Goal: Contribute content: Add original content to the website for others to see

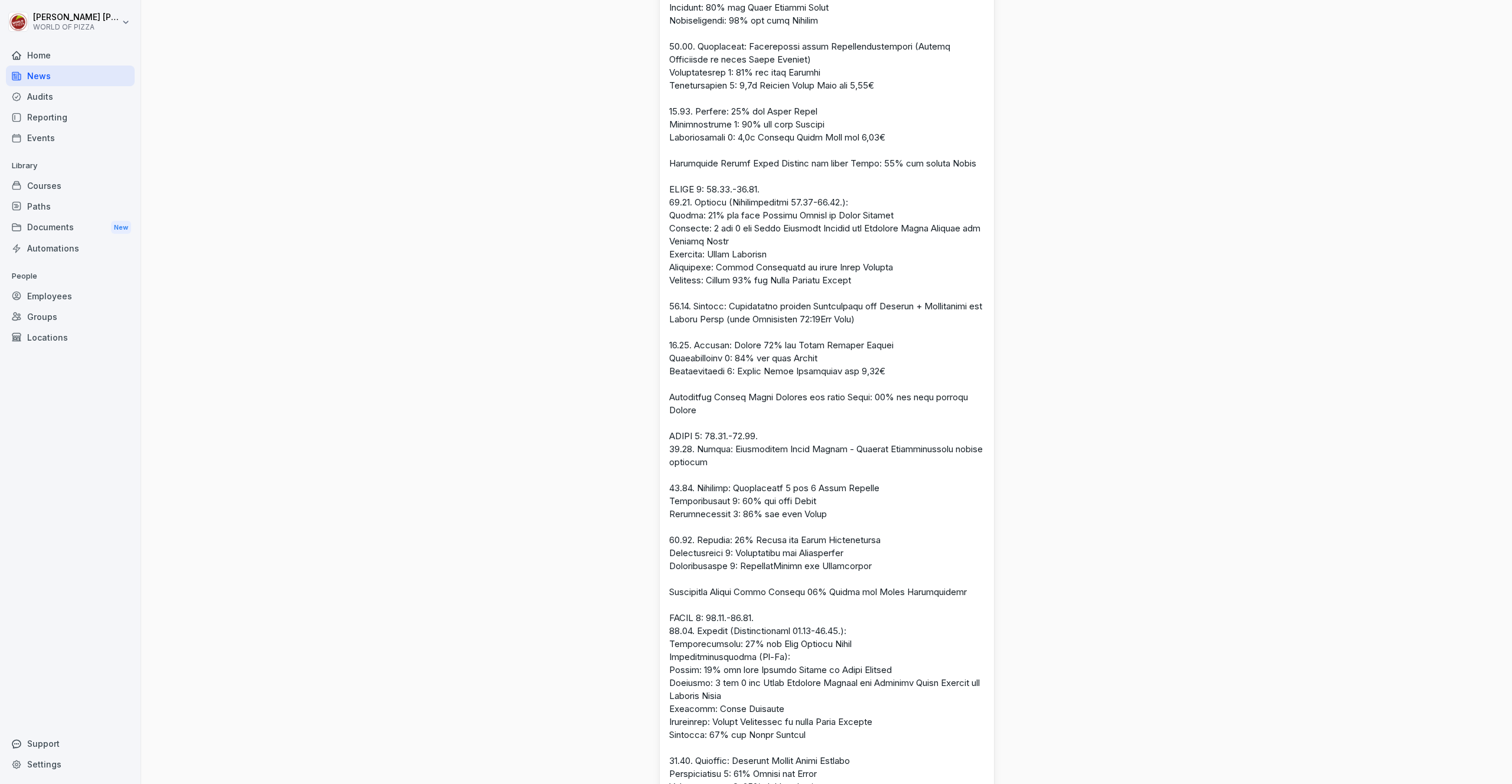
scroll to position [697, 0]
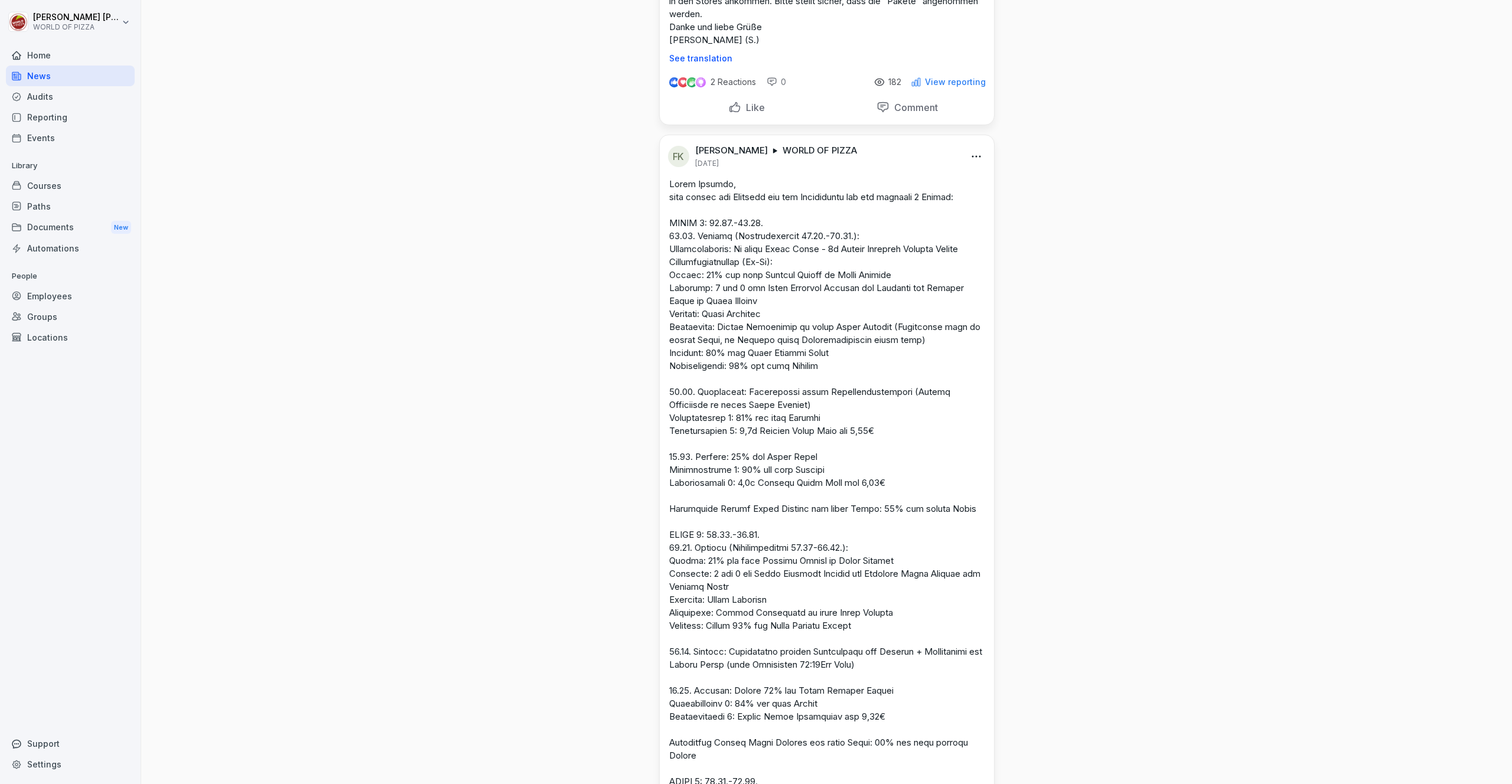
click at [970, 151] on html "[PERSON_NAME] WORLD OF PIZZA Home News Audits Reporting Events Library Courses …" at bounding box center [756, 392] width 1512 height 784
click at [919, 189] on div "Edit" at bounding box center [923, 181] width 114 height 23
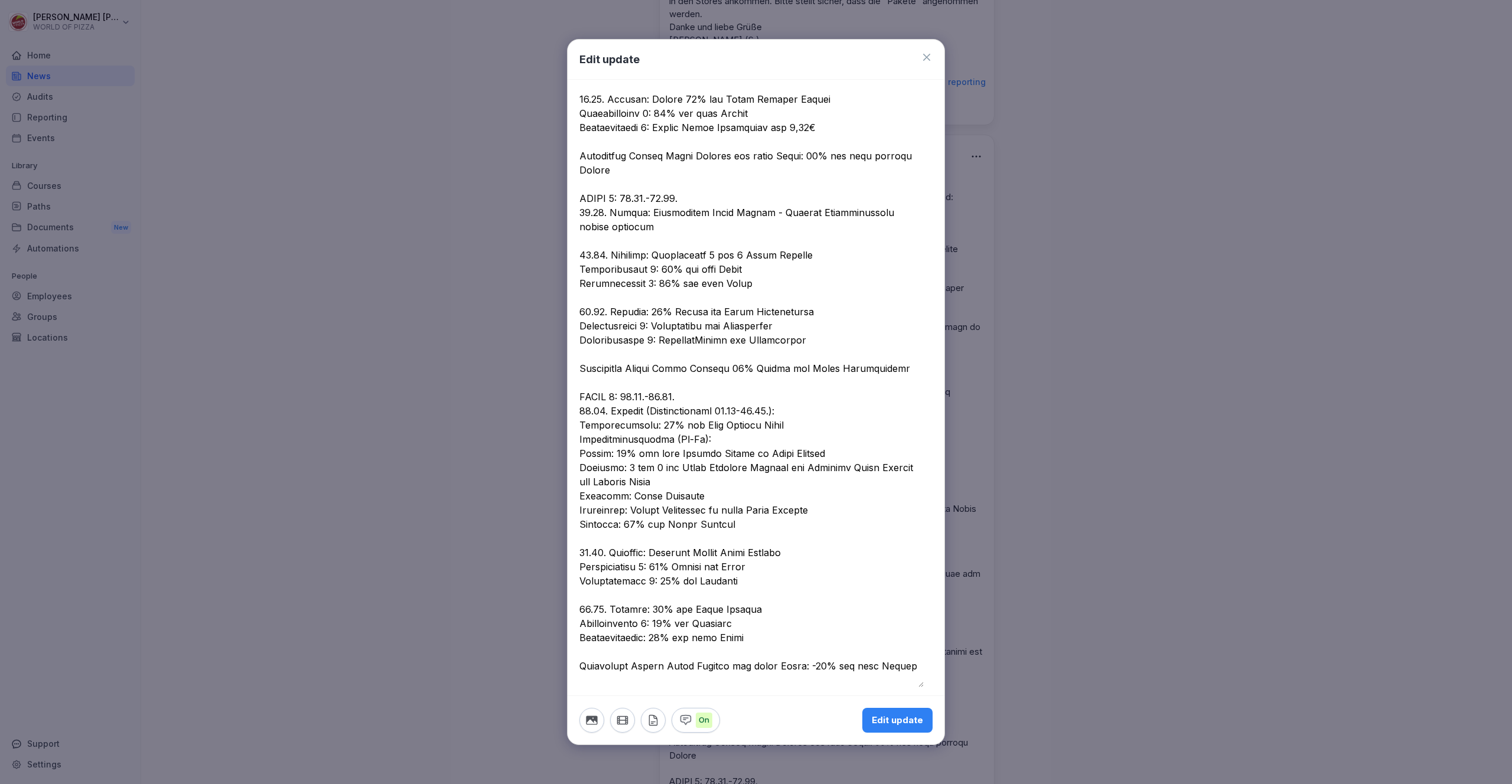
scroll to position [589, 0]
click at [635, 271] on textarea at bounding box center [752, 115] width 345 height 1148
click at [585, 271] on textarea at bounding box center [752, 115] width 345 height 1148
click at [635, 267] on textarea at bounding box center [752, 115] width 345 height 1148
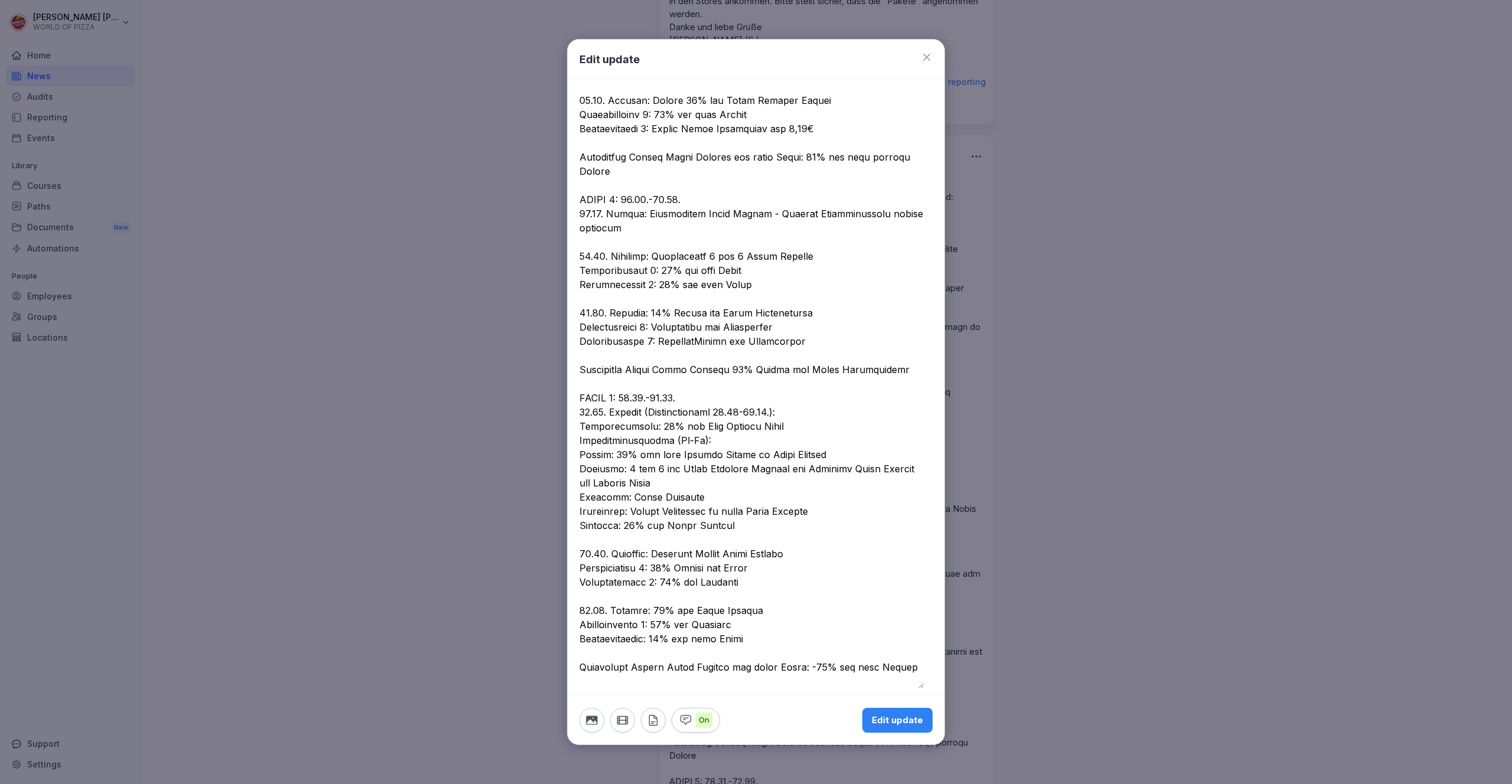
drag, startPoint x: 819, startPoint y: 268, endPoint x: 712, endPoint y: 273, distance: 107.1
click at [712, 273] on textarea at bounding box center [752, 115] width 345 height 1148
type textarea "**********"
click at [893, 730] on button "Edit update" at bounding box center [897, 720] width 71 height 25
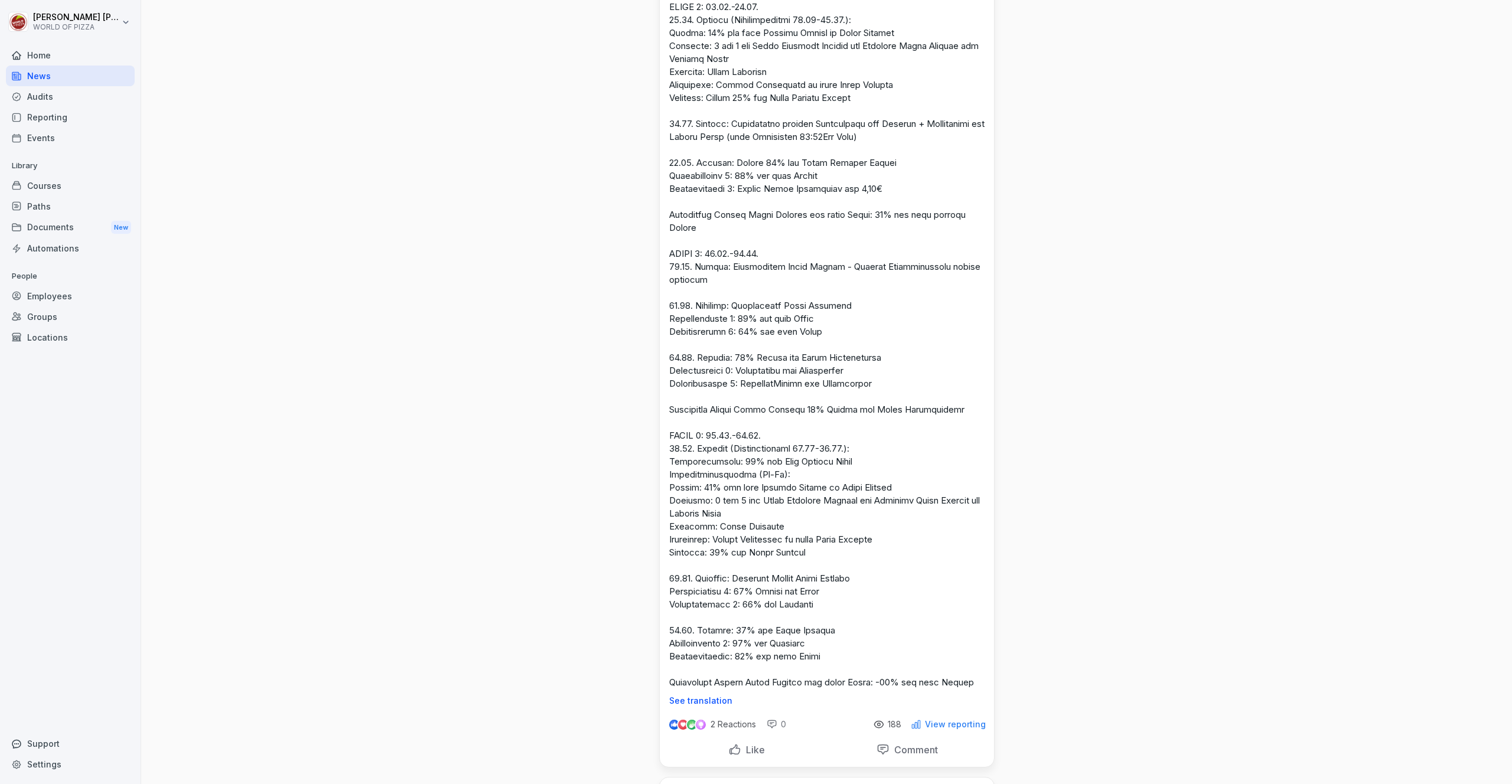
scroll to position [1224, 0]
click at [857, 404] on p at bounding box center [827, 169] width 316 height 1039
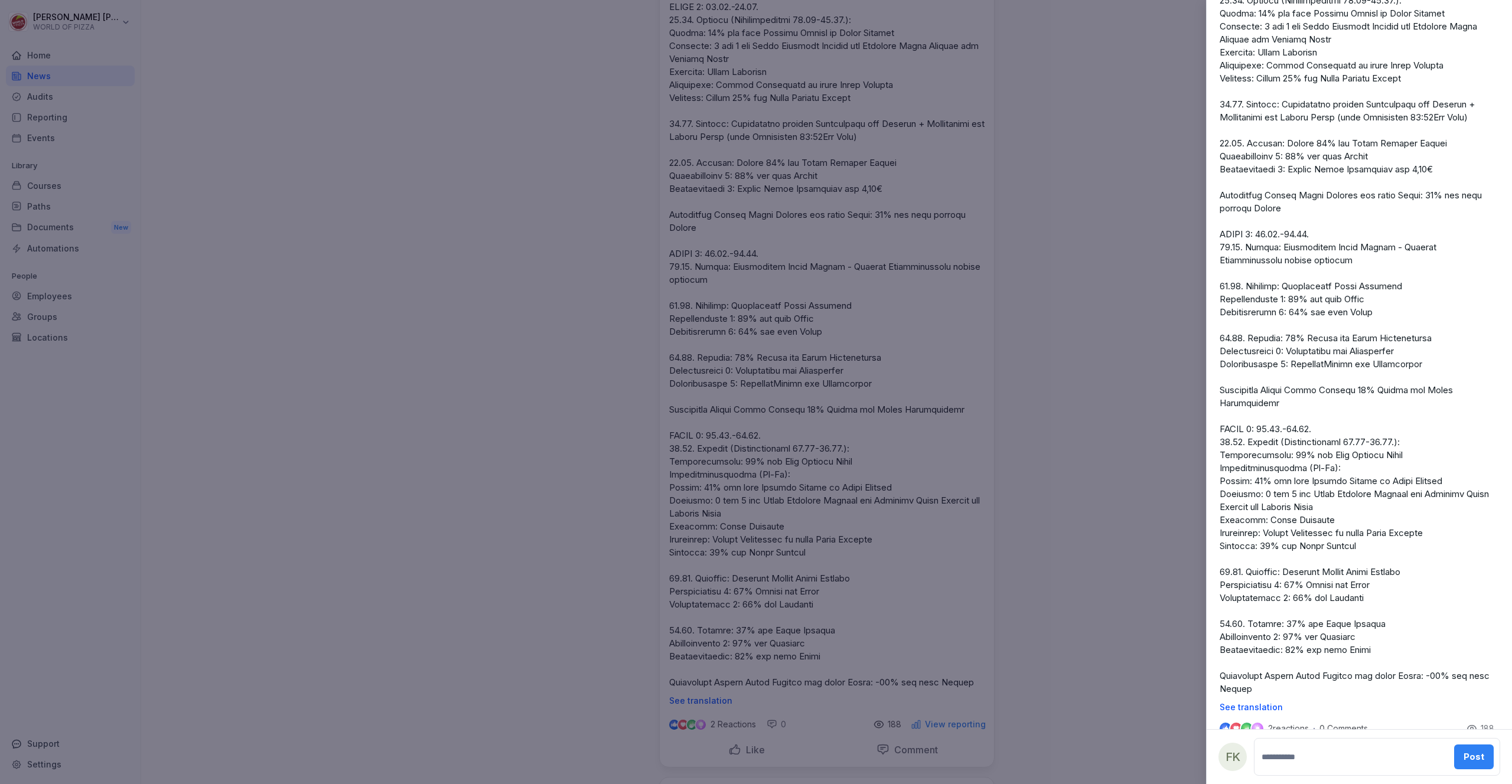
scroll to position [553, 0]
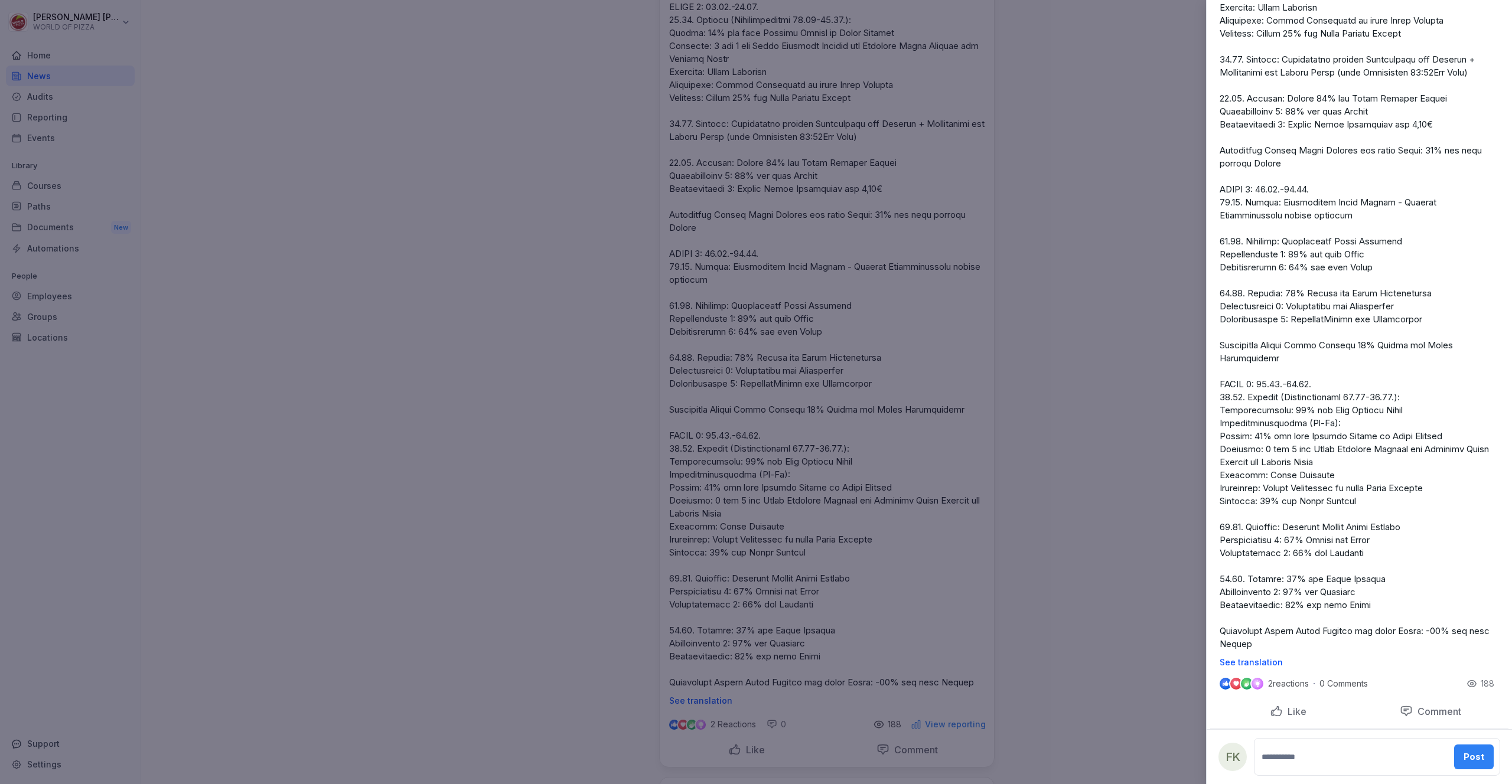
click at [1443, 637] on p at bounding box center [1359, 92] width 280 height 1116
click at [1277, 645] on p at bounding box center [1359, 92] width 280 height 1116
drag, startPoint x: 1258, startPoint y: 639, endPoint x: 1213, endPoint y: 633, distance: 45.4
click at [1213, 633] on div "See translation" at bounding box center [1359, 100] width 298 height 1133
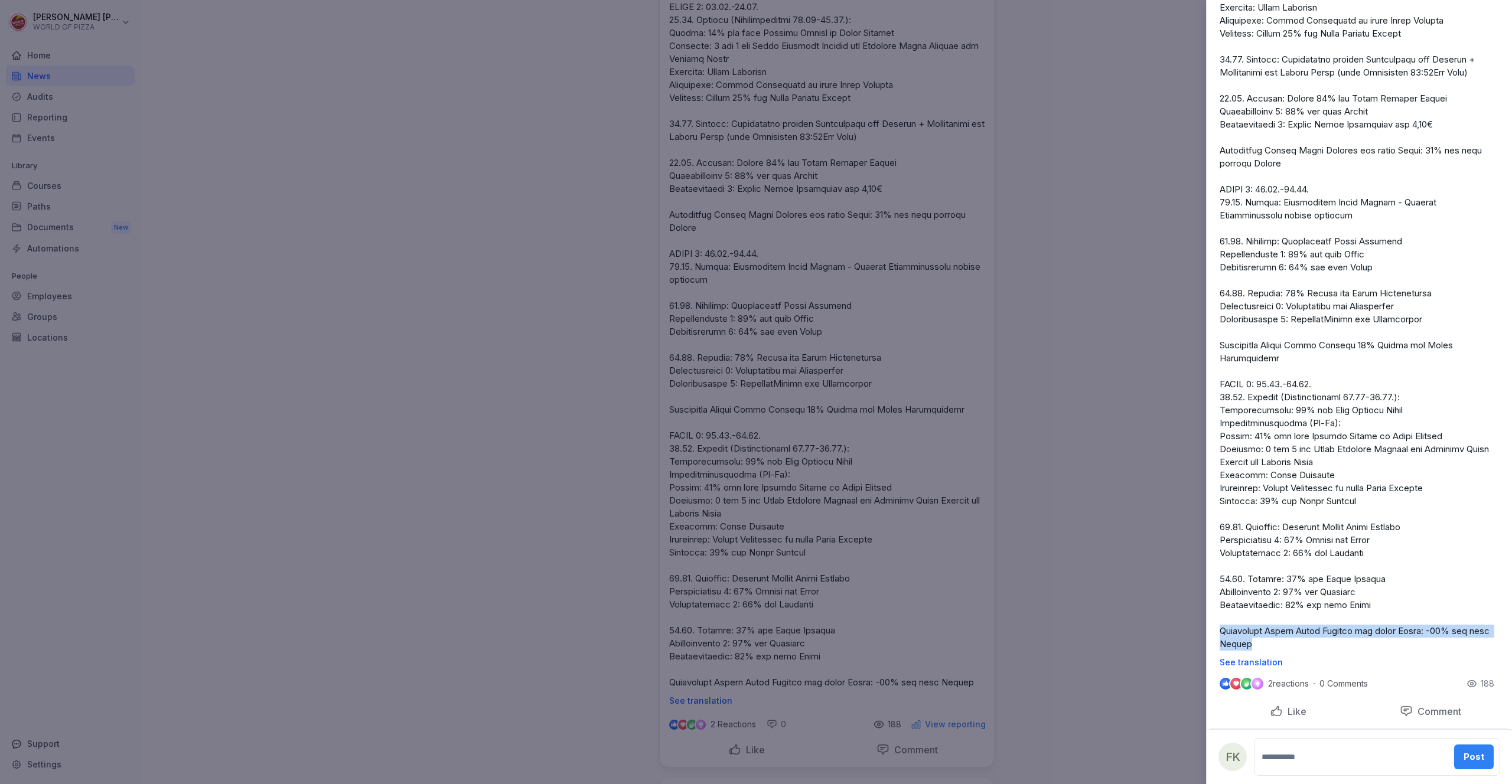
copy p "Exklusives Social Media Angebot für diese Woche: -15% auf alle Salate"
click at [1278, 356] on p at bounding box center [1359, 92] width 280 height 1116
drag, startPoint x: 1244, startPoint y: 325, endPoint x: 1235, endPoint y: 329, distance: 9.8
click at [1242, 325] on p at bounding box center [1359, 92] width 280 height 1116
click at [1224, 336] on p at bounding box center [1359, 92] width 280 height 1116
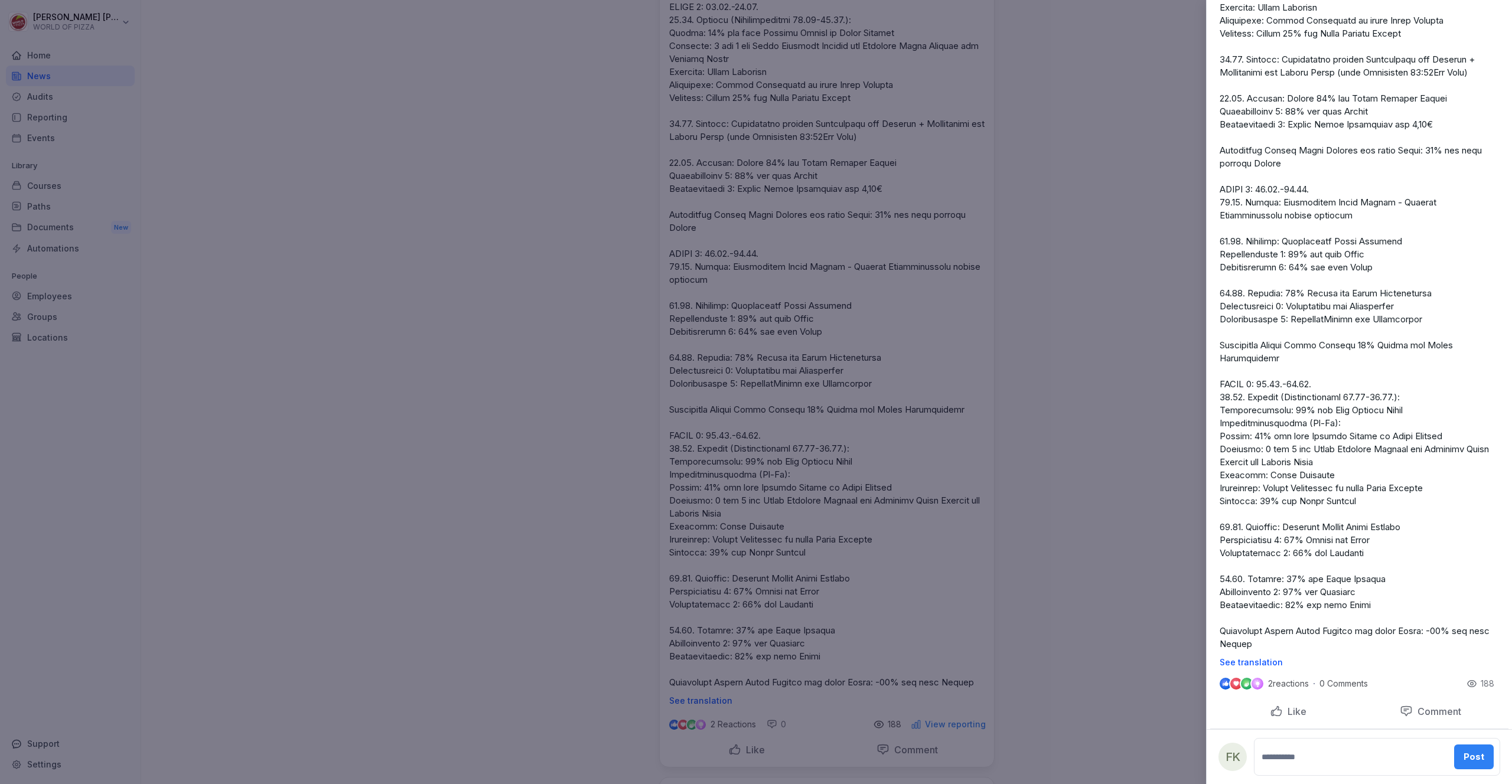
click at [1224, 341] on p at bounding box center [1359, 92] width 280 height 1116
click at [1251, 333] on p at bounding box center [1359, 92] width 280 height 1116
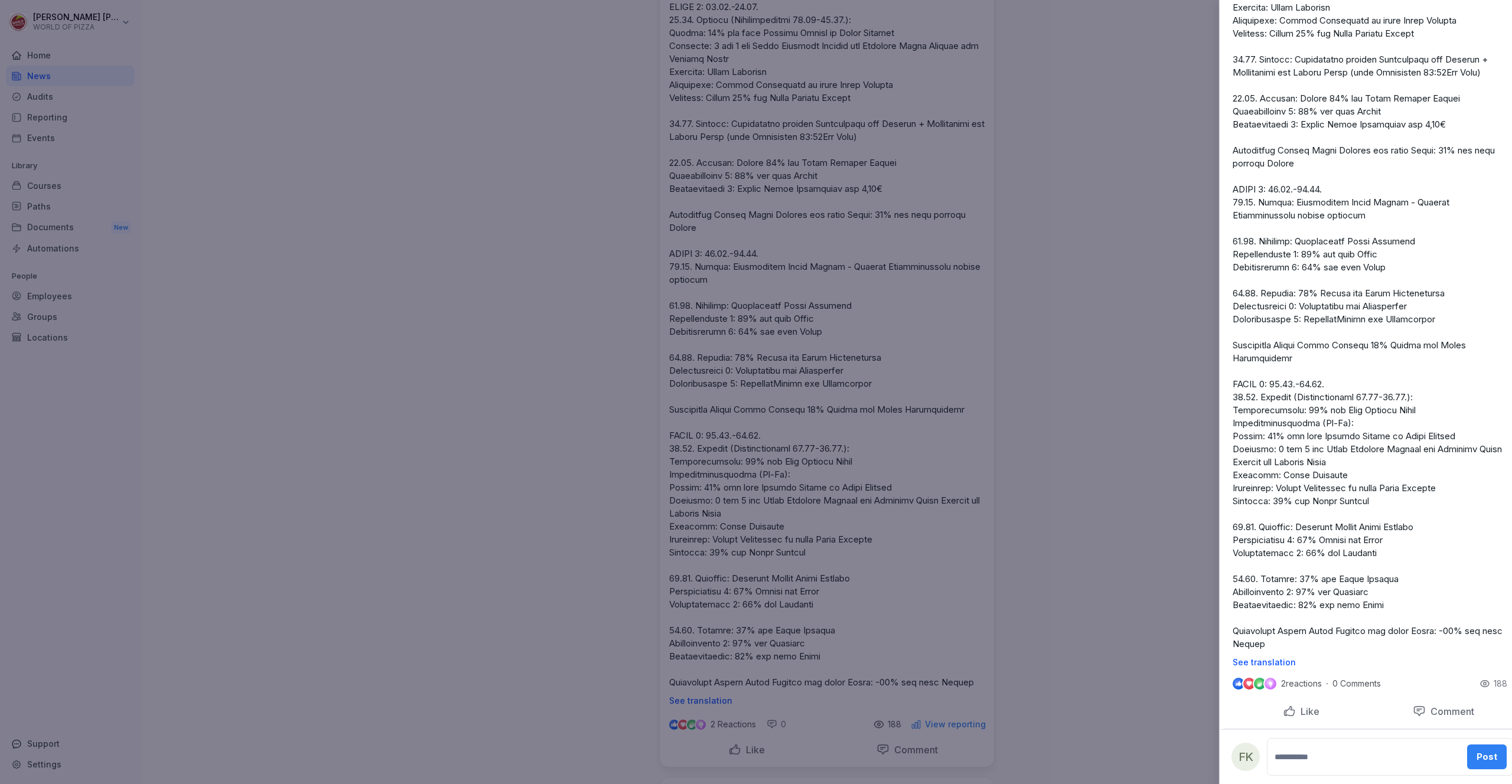
click at [1099, 251] on div at bounding box center [756, 392] width 1512 height 784
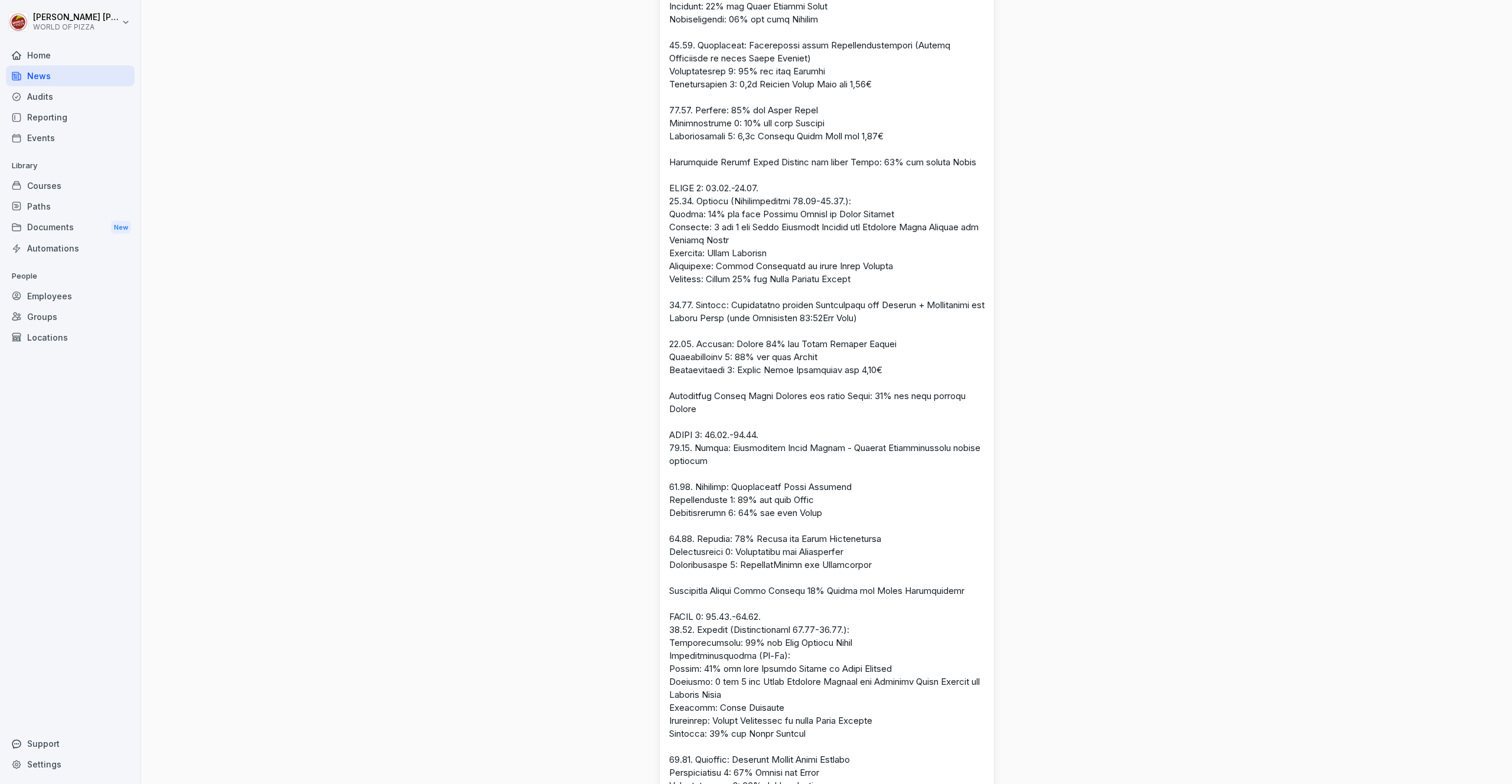
scroll to position [816, 0]
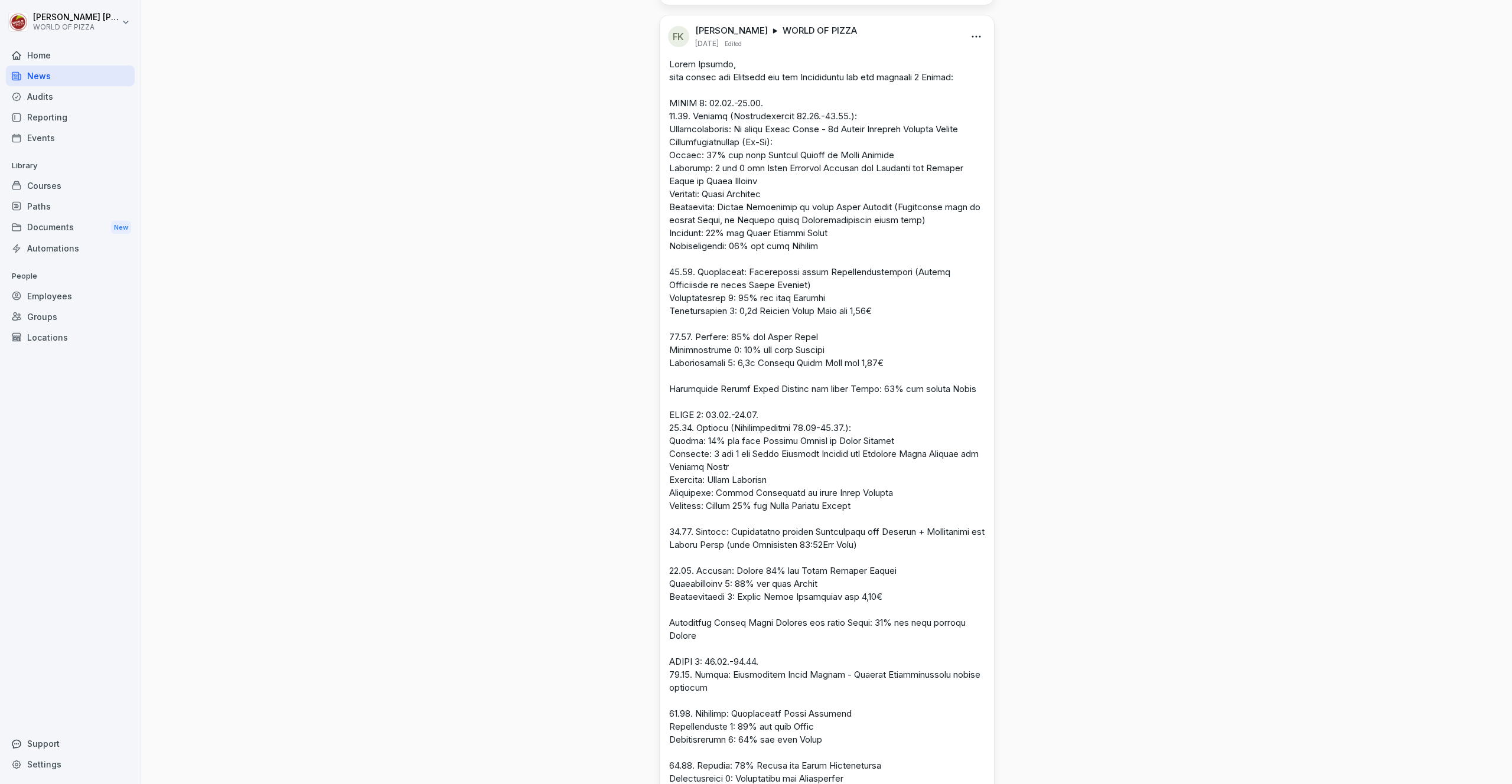
click at [971, 35] on html "[PERSON_NAME] WORLD OF PIZZA Home News Audits Reporting Events Library Courses …" at bounding box center [756, 392] width 1512 height 784
click at [922, 66] on div "Edit" at bounding box center [923, 61] width 114 height 23
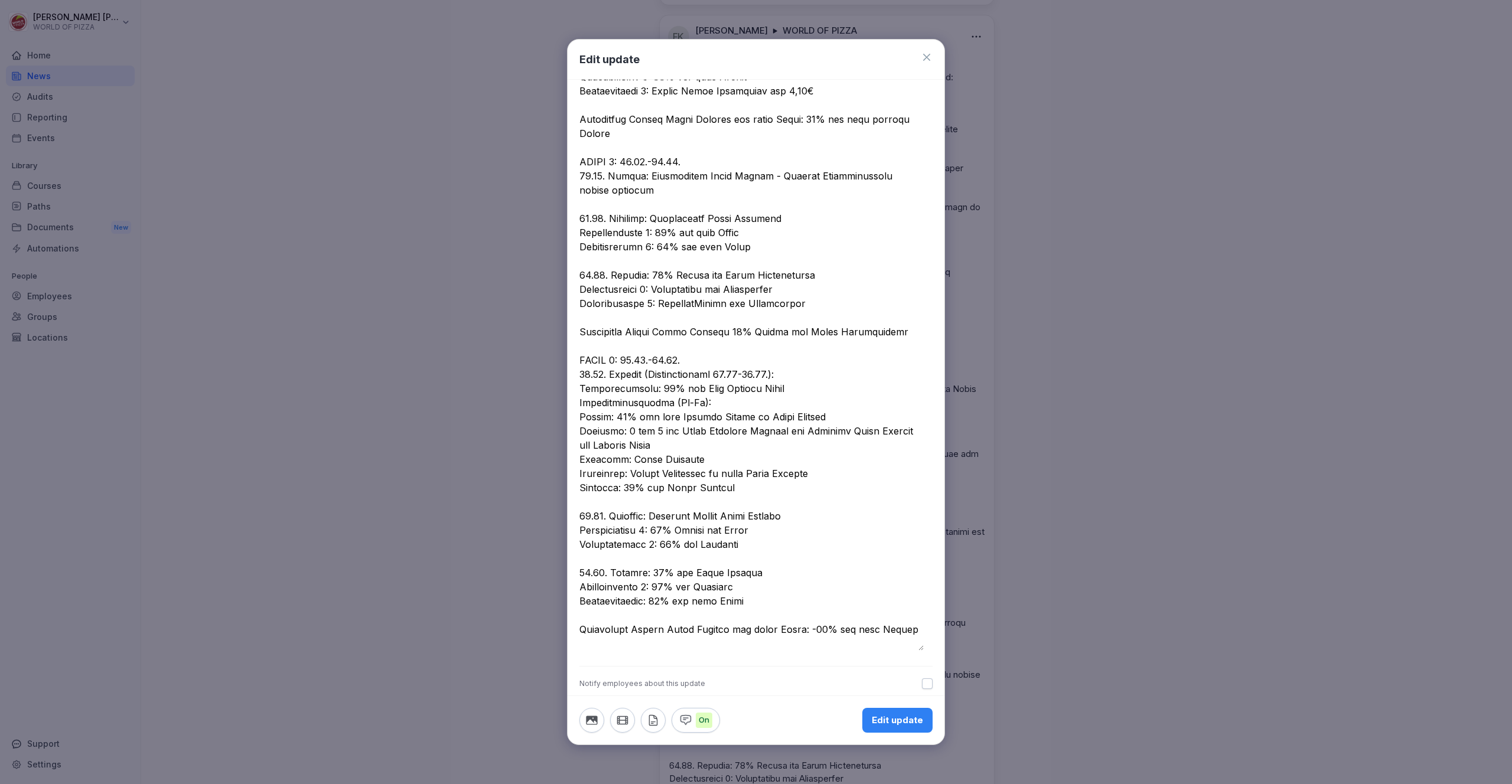
scroll to position [628, 0]
click at [823, 333] on textarea at bounding box center [752, 76] width 345 height 1148
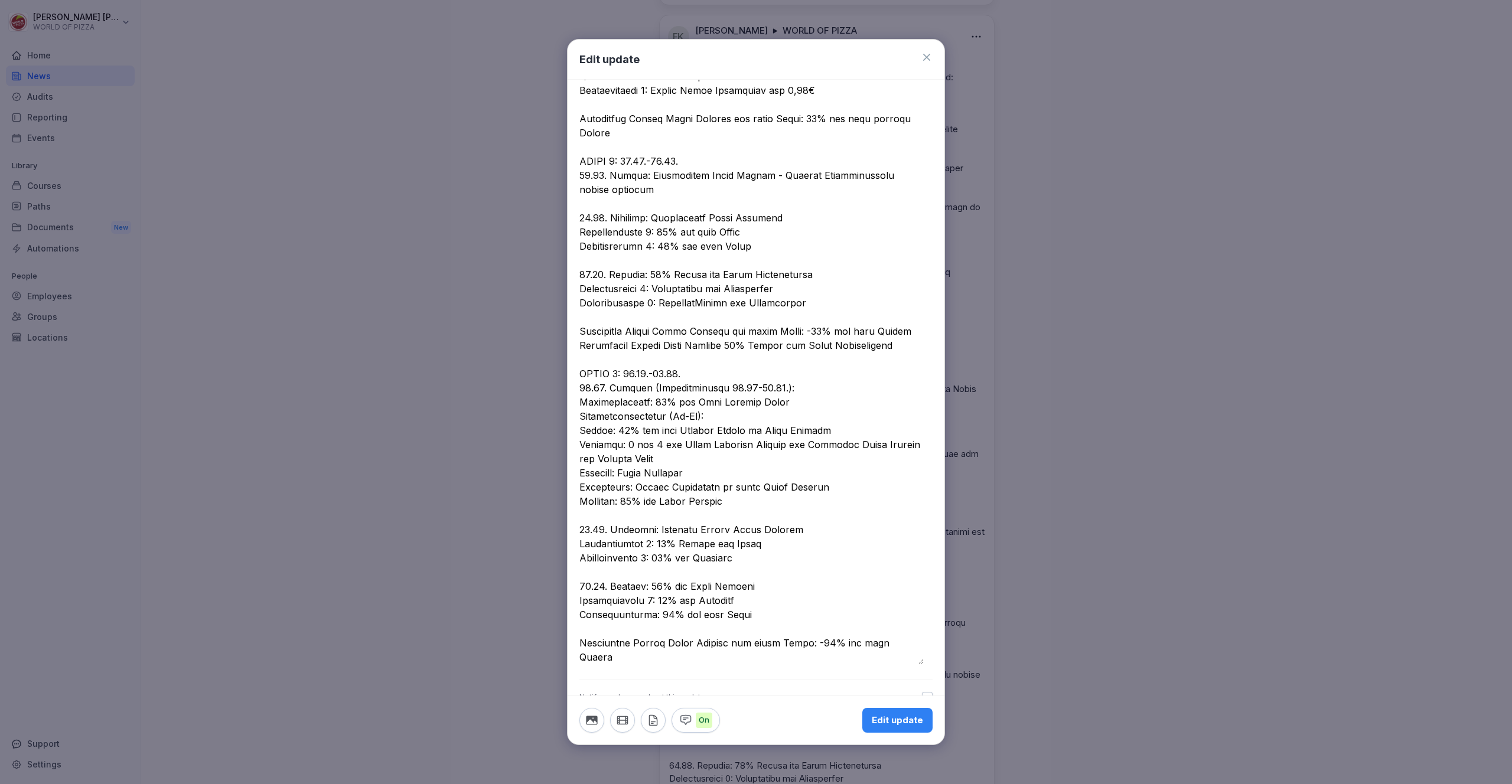
drag, startPoint x: 897, startPoint y: 356, endPoint x: 569, endPoint y: 360, distance: 328.0
click at [569, 360] on div at bounding box center [756, 91] width 377 height 1177
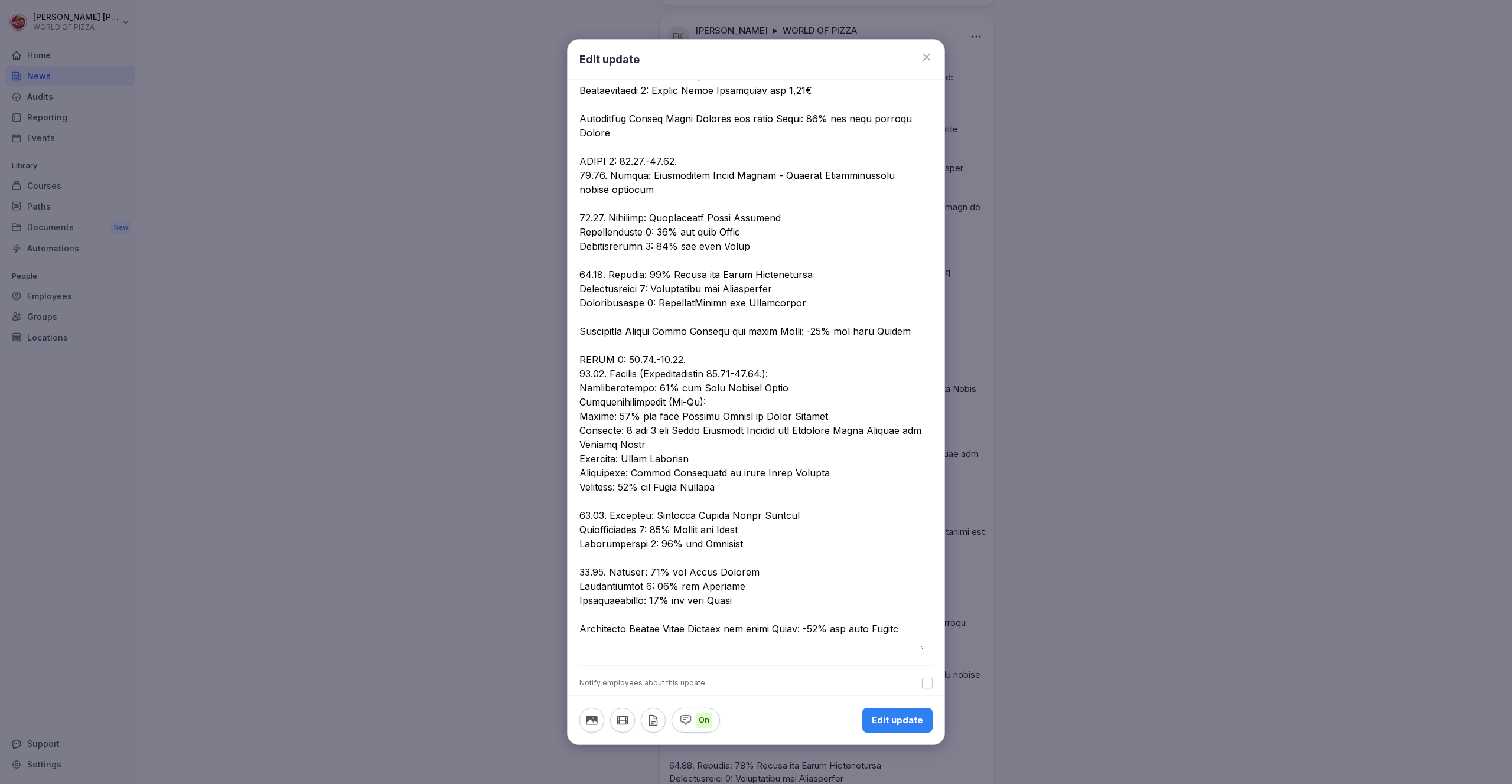
click at [904, 639] on textarea at bounding box center [752, 76] width 345 height 1148
drag, startPoint x: 905, startPoint y: 646, endPoint x: 579, endPoint y: 640, distance: 326.1
click at [579, 640] on div at bounding box center [756, 98] width 377 height 1191
type textarea "**********"
click at [884, 716] on div "Edit update" at bounding box center [897, 720] width 51 height 13
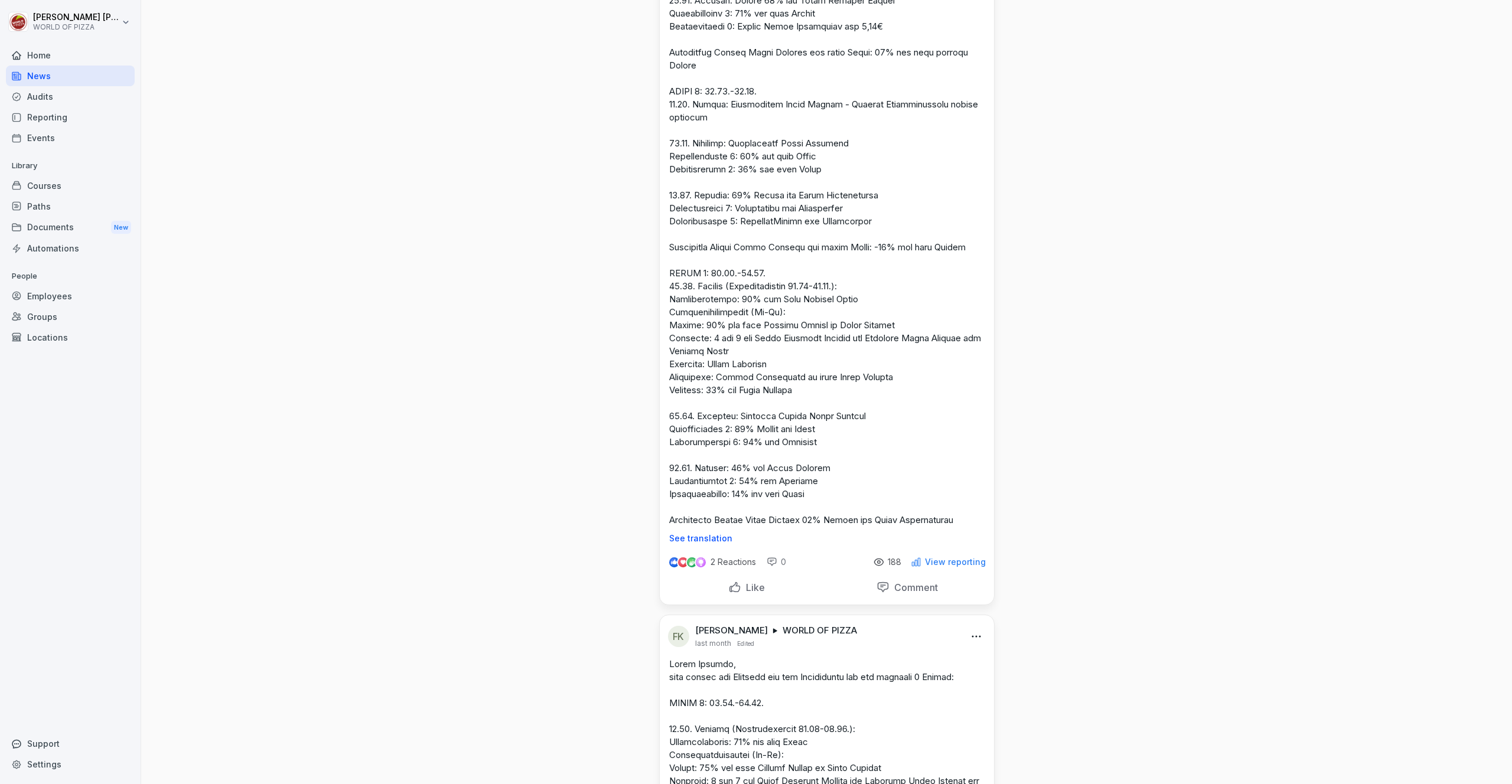
scroll to position [1314, 0]
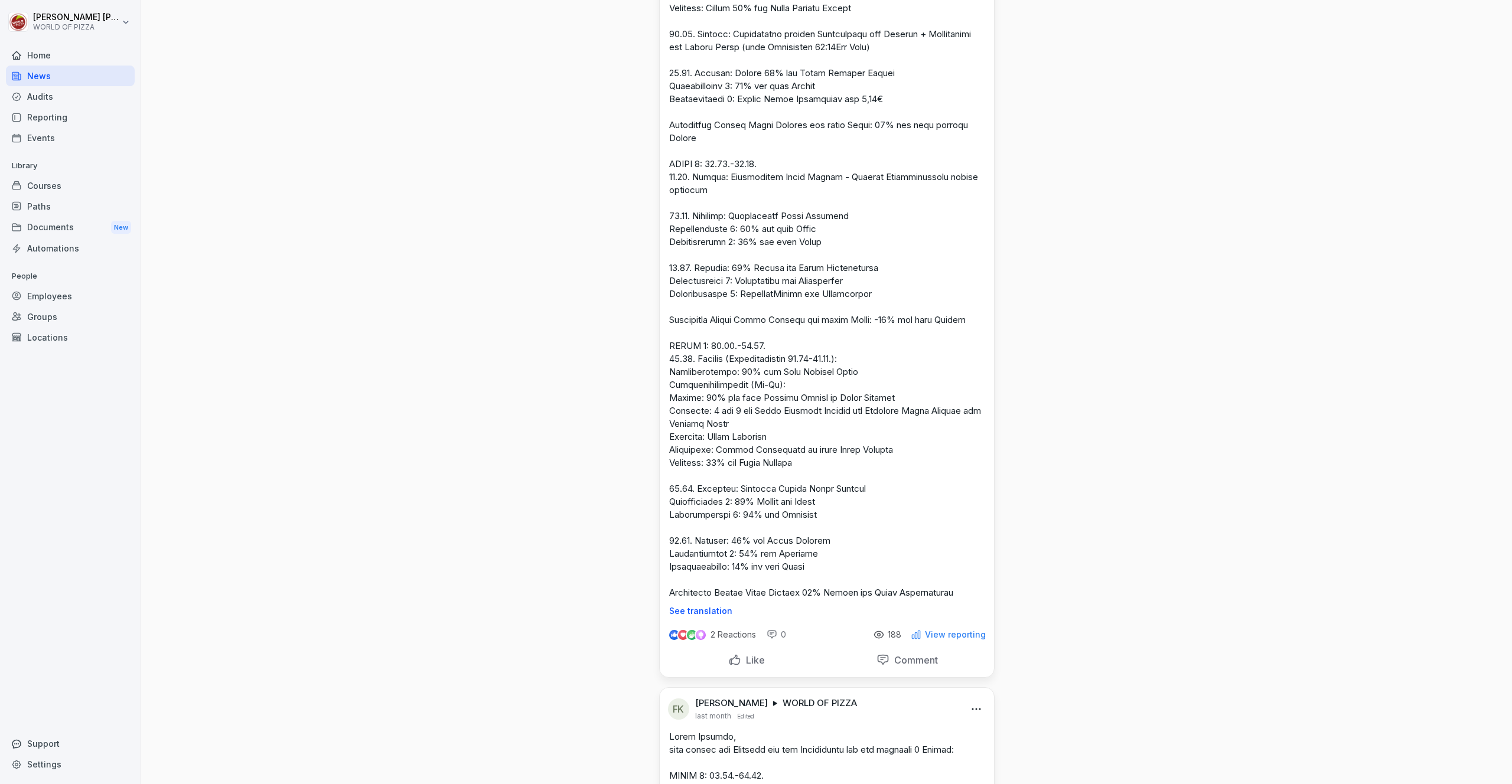
click at [772, 578] on p at bounding box center [827, 79] width 316 height 1039
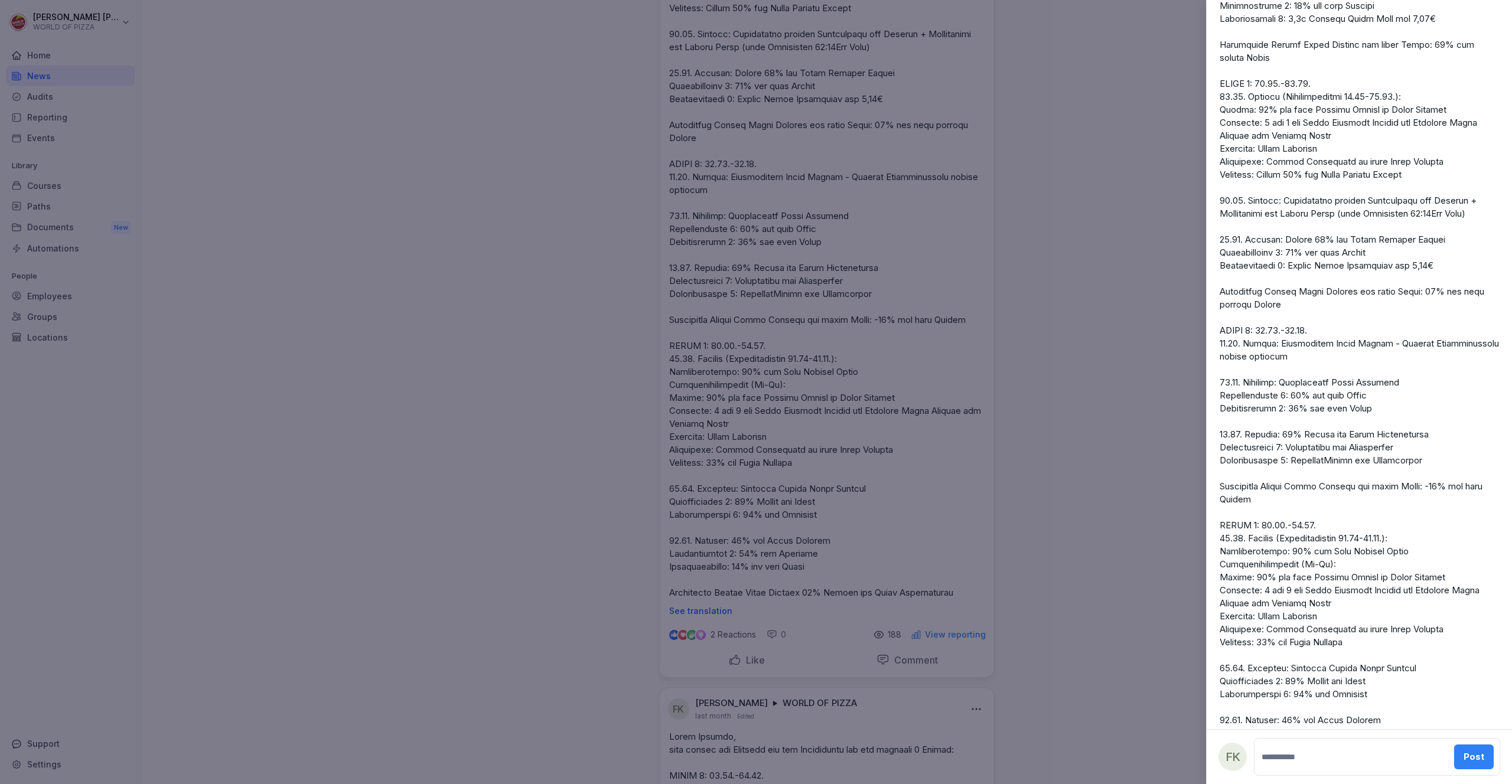
scroll to position [553, 0]
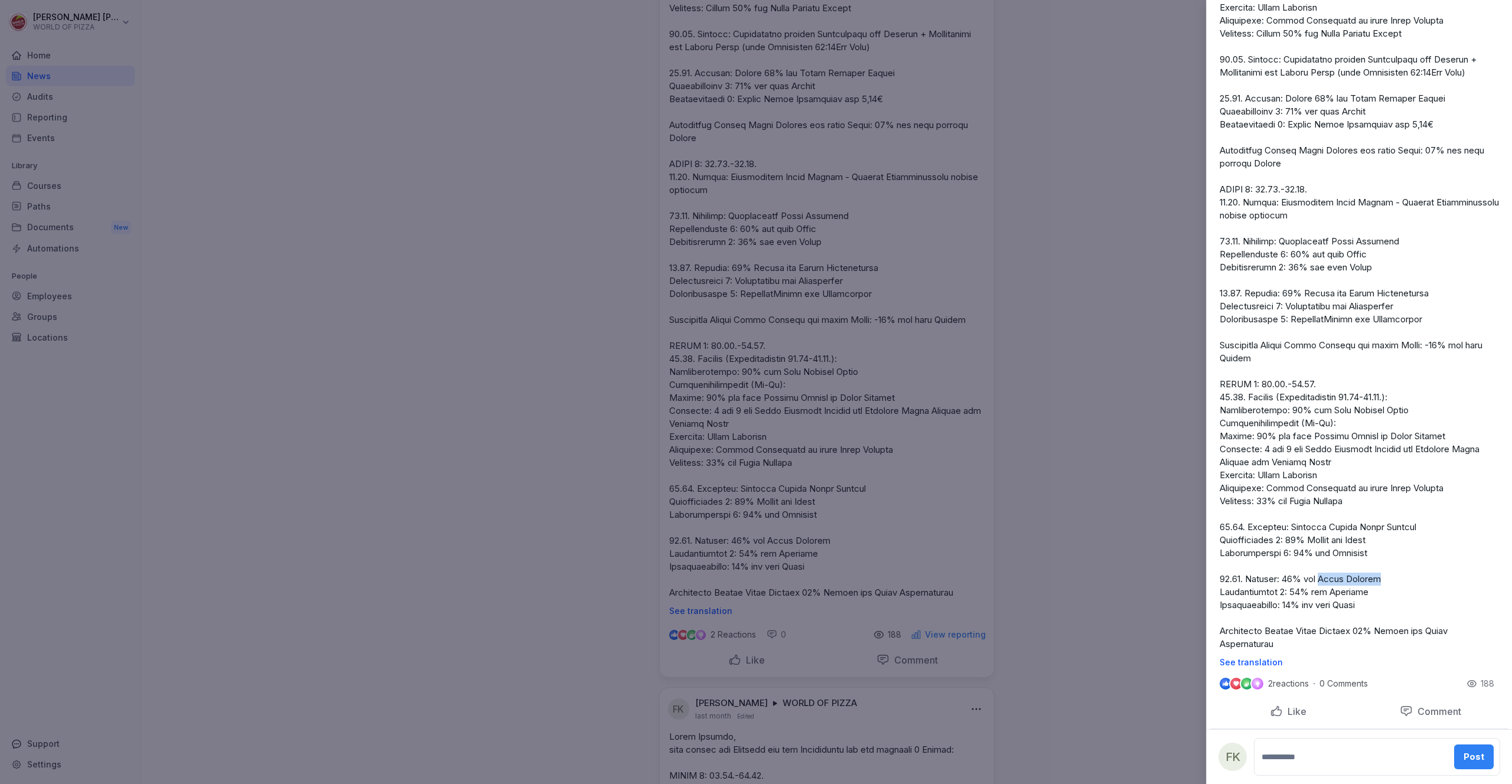
drag, startPoint x: 1385, startPoint y: 576, endPoint x: 1323, endPoint y: 576, distance: 62.0
click at [1323, 576] on p at bounding box center [1359, 92] width 280 height 1116
drag, startPoint x: 1385, startPoint y: 581, endPoint x: 1375, endPoint y: 579, distance: 10.2
click at [1382, 581] on p at bounding box center [1359, 92] width 280 height 1116
click at [1375, 579] on p at bounding box center [1359, 92] width 280 height 1116
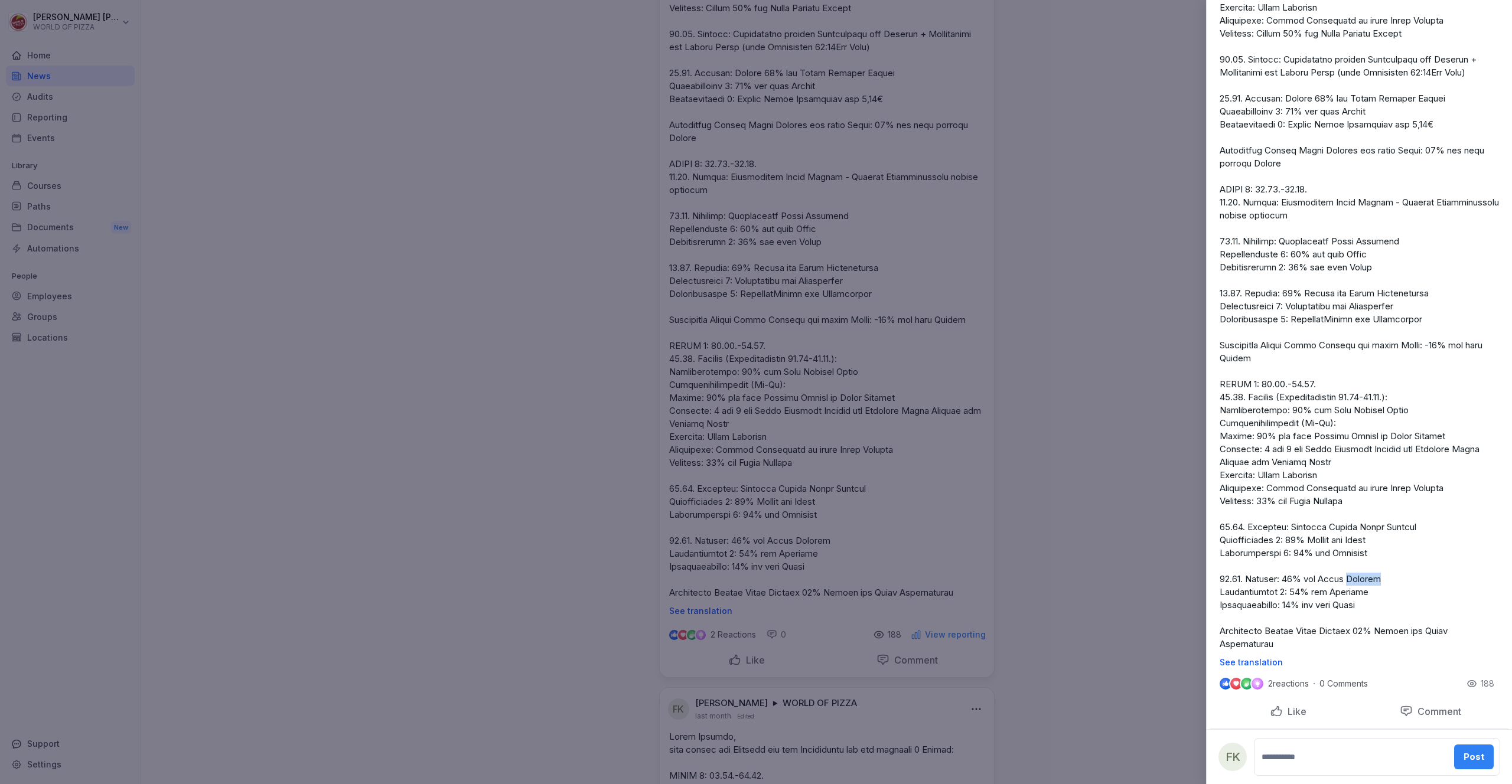
click at [1375, 579] on p at bounding box center [1359, 92] width 280 height 1116
drag, startPoint x: 1375, startPoint y: 579, endPoint x: 1383, endPoint y: 579, distance: 8.0
click at [1383, 579] on p at bounding box center [1359, 92] width 280 height 1116
click at [1377, 573] on p at bounding box center [1359, 92] width 280 height 1116
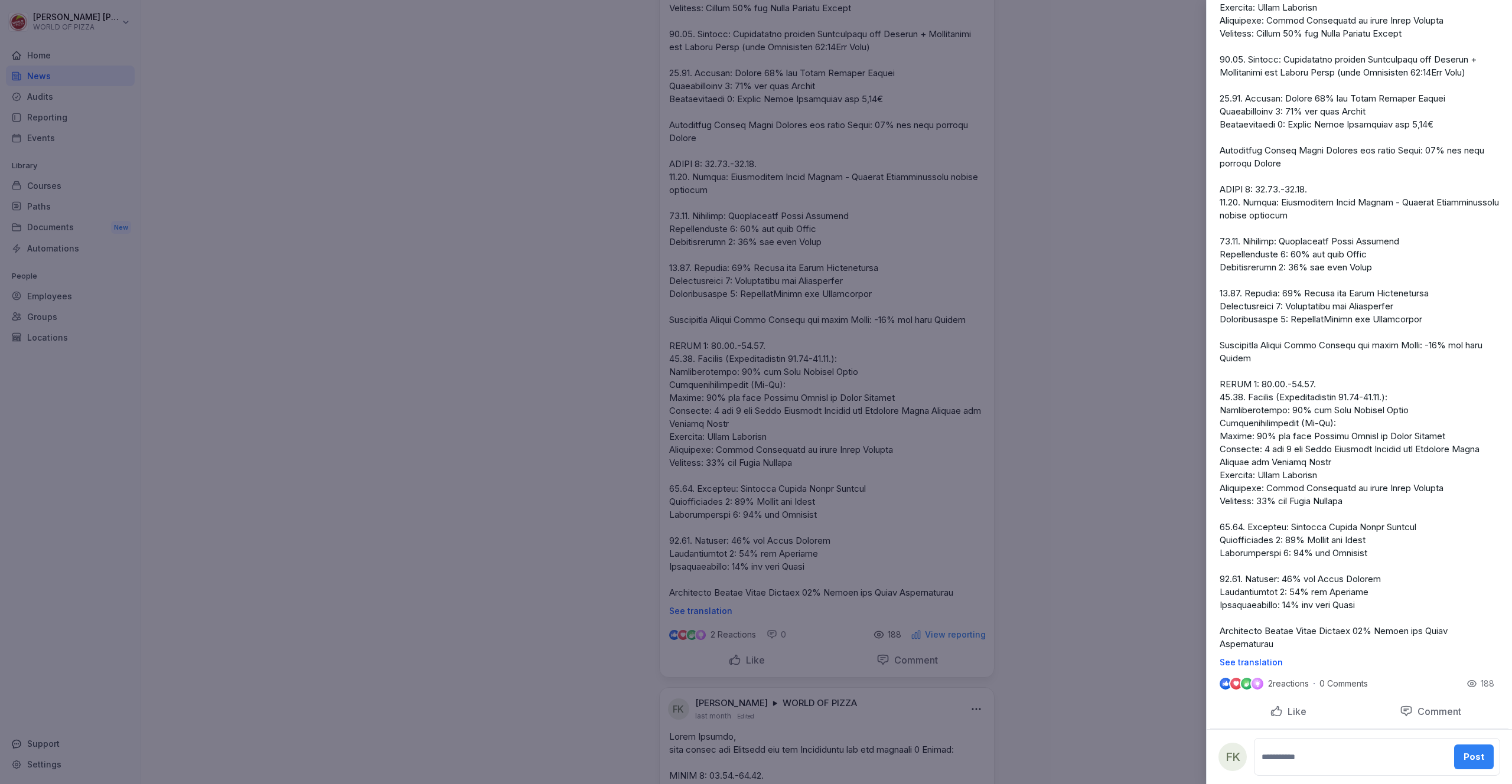
drag, startPoint x: 1377, startPoint y: 573, endPoint x: 1360, endPoint y: 576, distance: 17.3
click at [1376, 573] on p at bounding box center [1359, 92] width 280 height 1116
click at [1353, 577] on p at bounding box center [1359, 92] width 280 height 1116
click at [1050, 442] on div at bounding box center [756, 392] width 1512 height 784
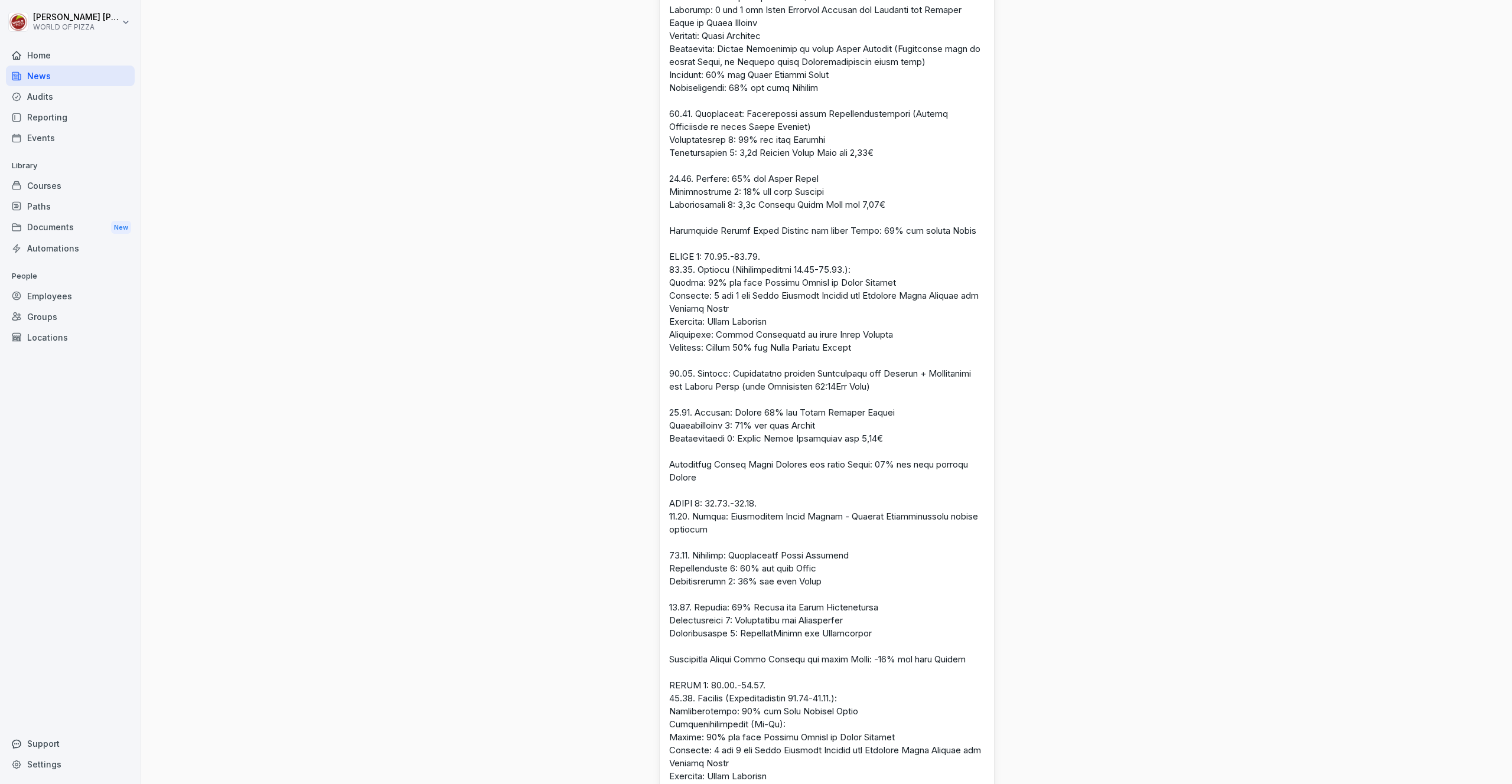
scroll to position [738, 0]
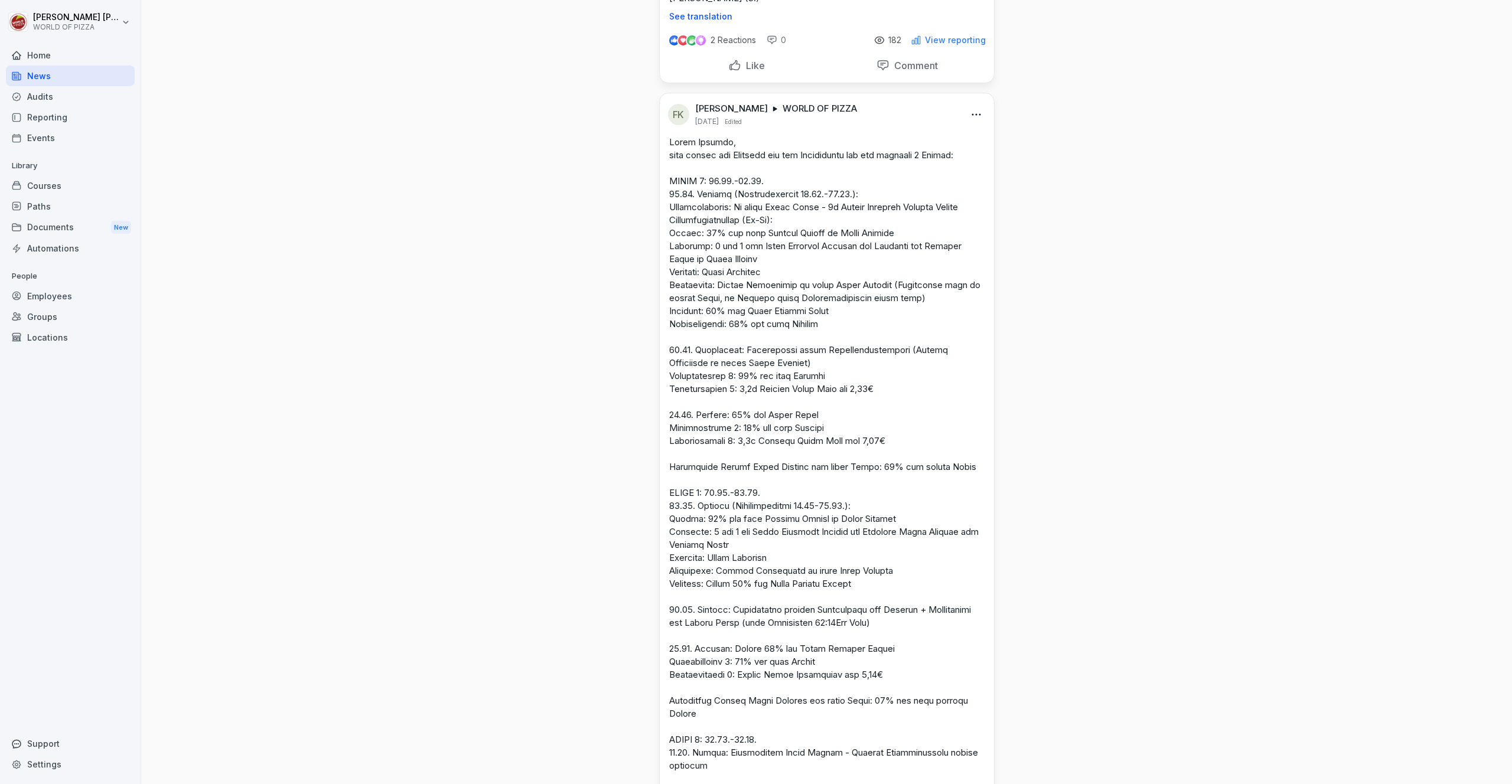
click at [971, 115] on html "[PERSON_NAME] WORLD OF PIZZA Home News Audits Reporting Events Library Courses …" at bounding box center [756, 392] width 1512 height 784
click at [931, 143] on div "Edit" at bounding box center [923, 139] width 114 height 23
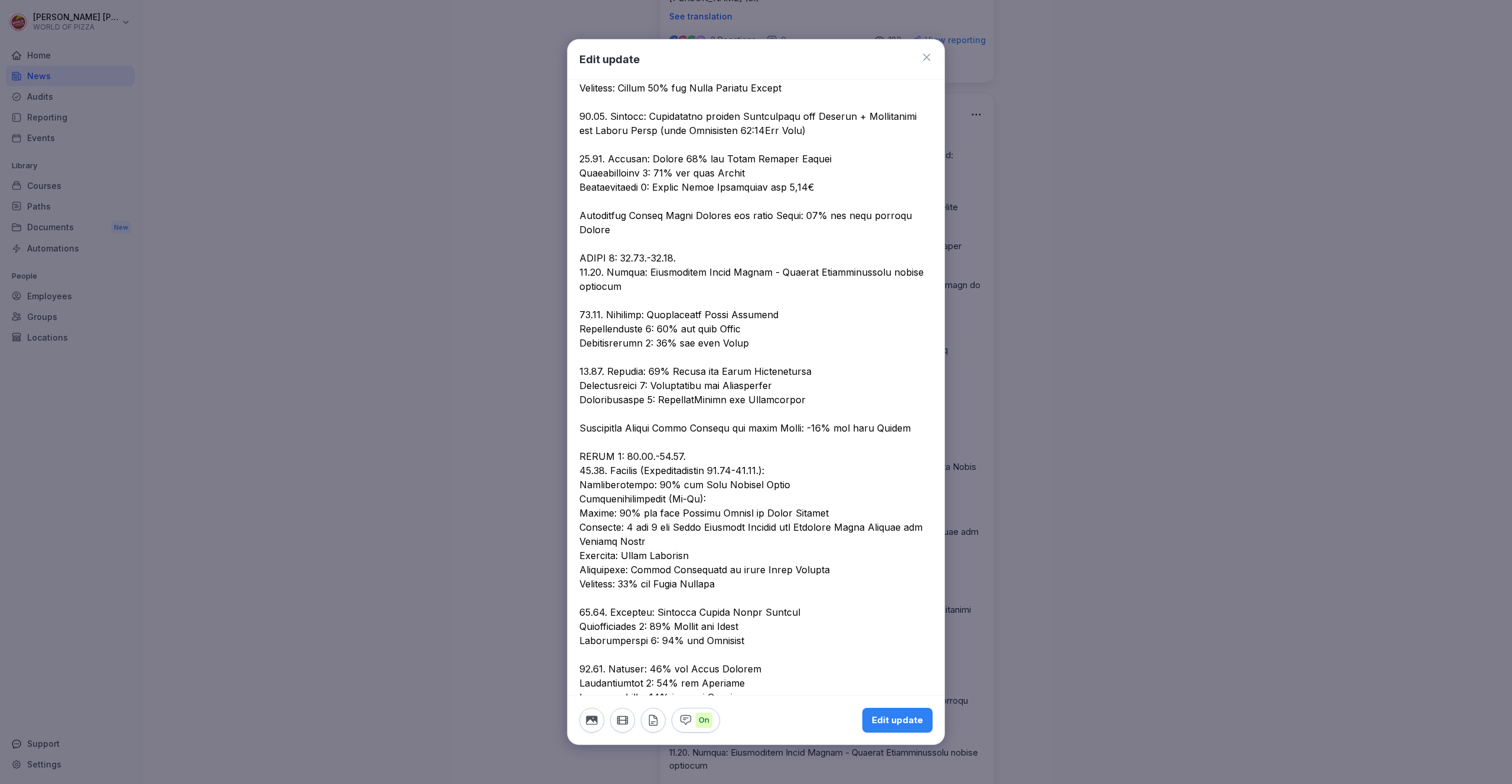
scroll to position [628, 0]
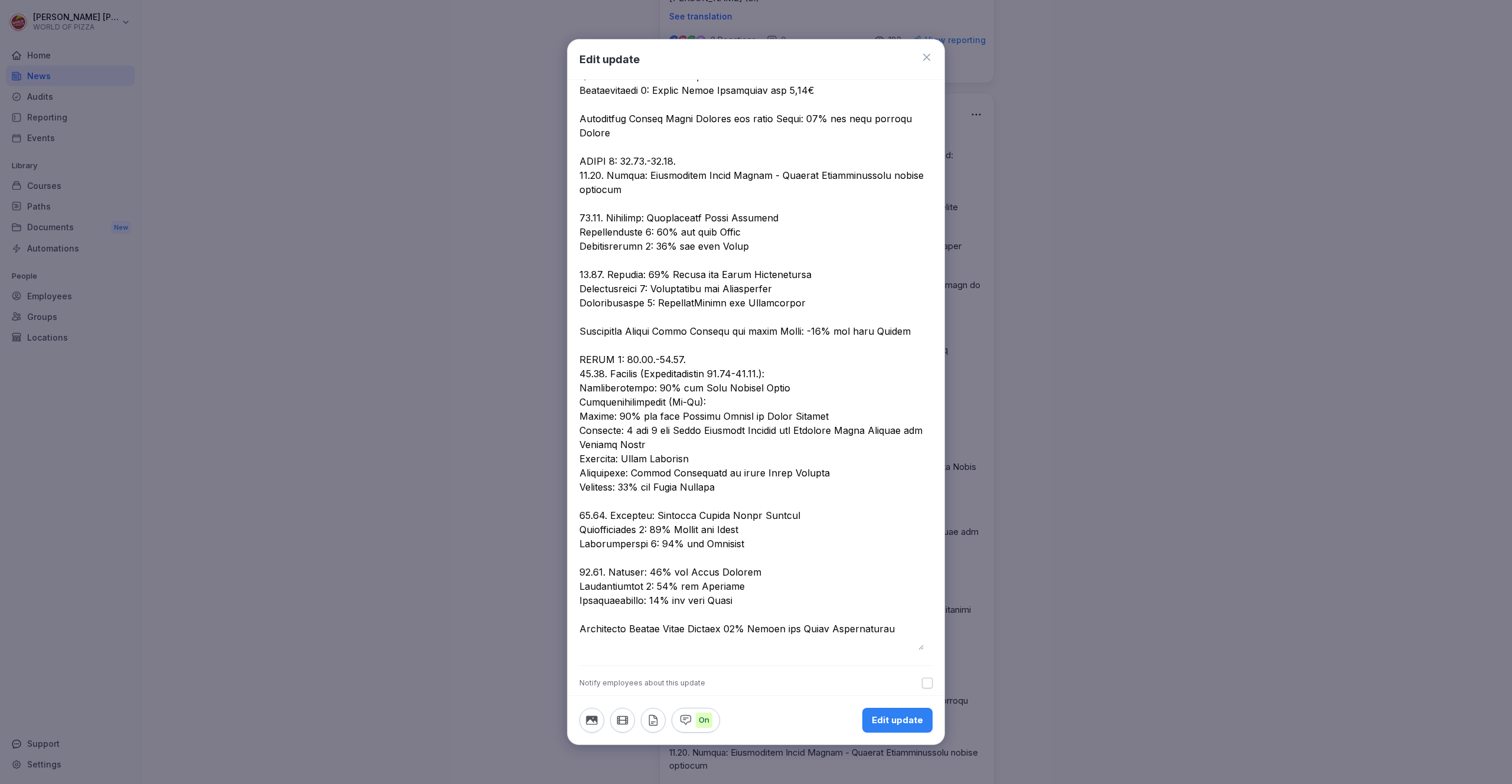
click at [703, 497] on textarea at bounding box center [752, 76] width 345 height 1148
click at [729, 496] on textarea at bounding box center [752, 76] width 345 height 1148
click at [860, 640] on textarea at bounding box center [752, 76] width 345 height 1148
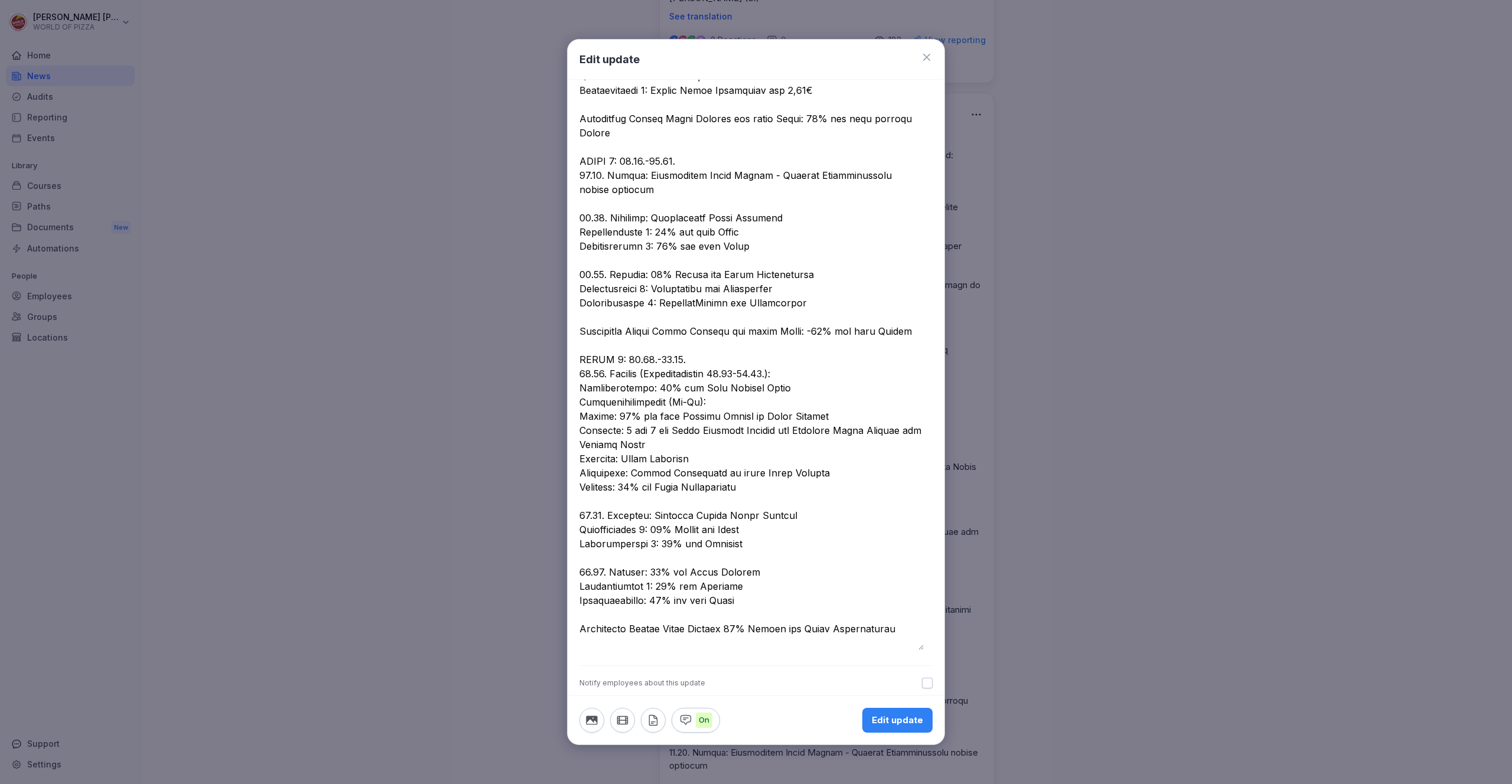
click at [860, 641] on textarea at bounding box center [752, 76] width 345 height 1148
type textarea "**********"
click at [885, 719] on div "Edit update" at bounding box center [897, 720] width 51 height 13
